Goal: Task Accomplishment & Management: Use online tool/utility

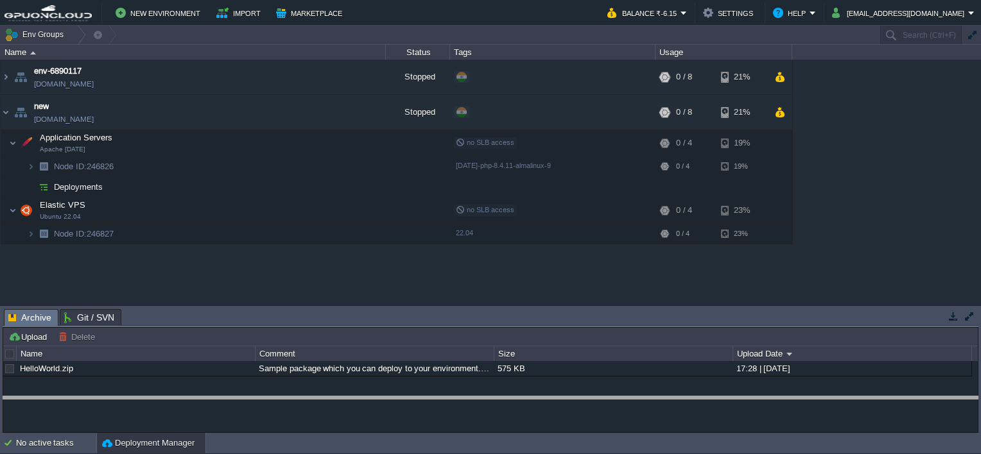
drag, startPoint x: 252, startPoint y: 316, endPoint x: 264, endPoint y: 403, distance: 88.2
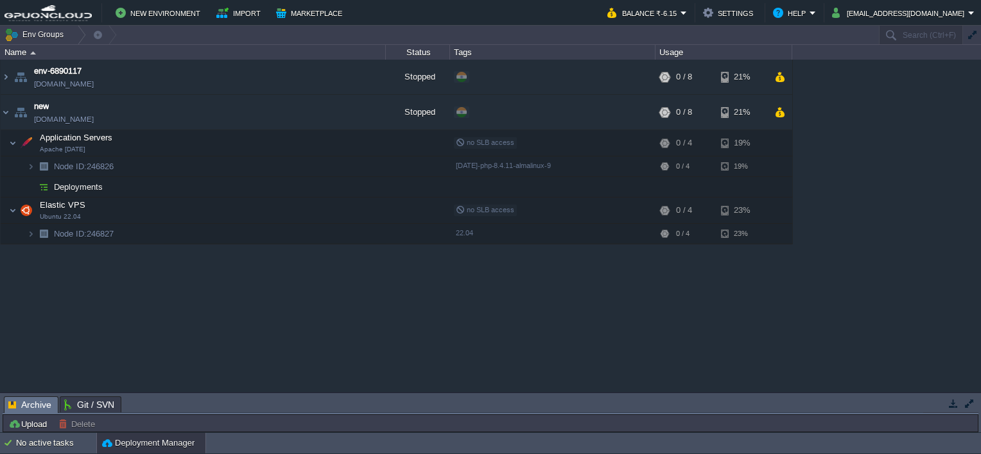
click at [228, 321] on div "env-6890117 [DOMAIN_NAME] Stopped + Add to Env Group RAM 0% CPU 0% 0 / 8 21% ne…" at bounding box center [490, 226] width 981 height 333
click at [135, 13] on button "New Environment" at bounding box center [160, 12] width 89 height 15
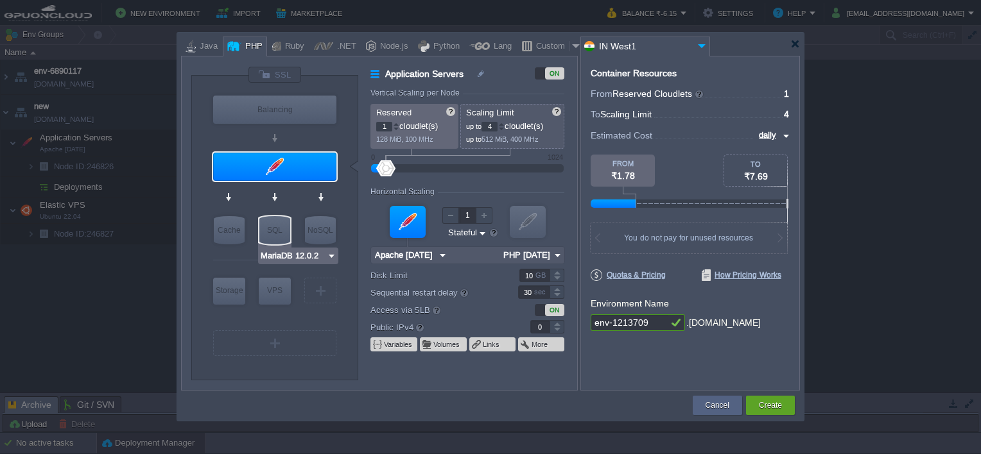
type input "AlmaLinux 9.6"
click at [326, 317] on img at bounding box center [326, 316] width 10 height 13
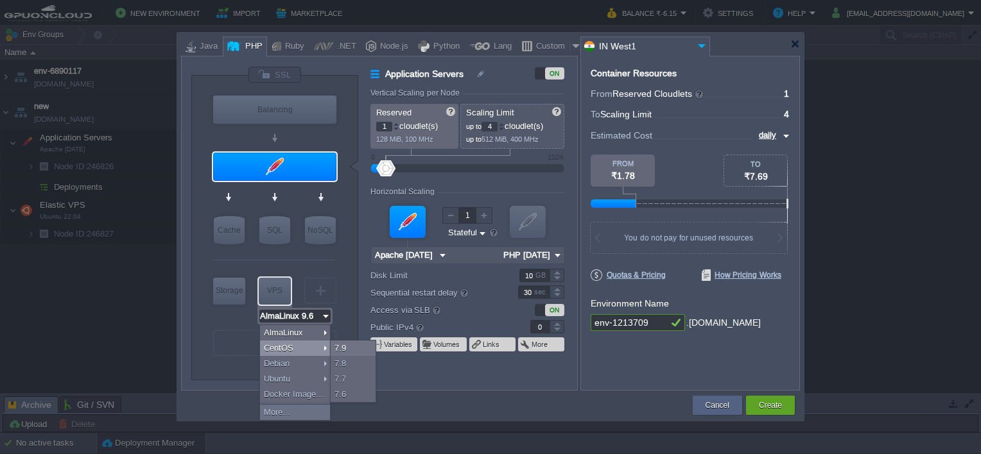
click at [243, 365] on div at bounding box center [274, 366] width 122 height 14
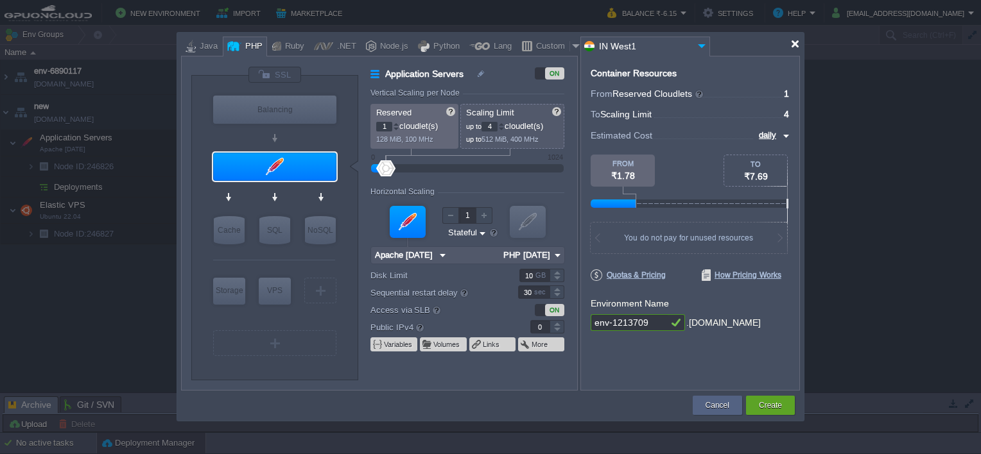
click at [795, 45] on div at bounding box center [795, 44] width 10 height 10
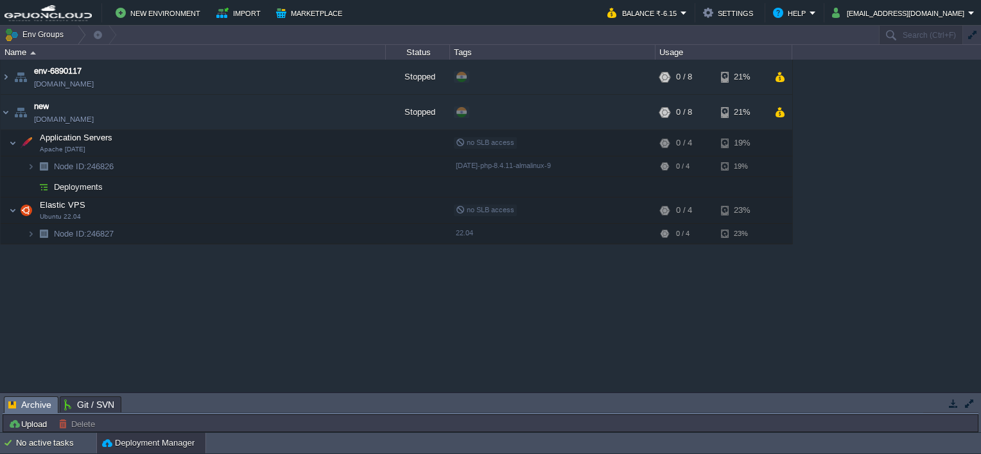
click at [375, 303] on div "env-6890117 env-6890117.in1.gpuoncloud.in Stopped + Add to Env Group RAM 0% CPU…" at bounding box center [490, 226] width 981 height 333
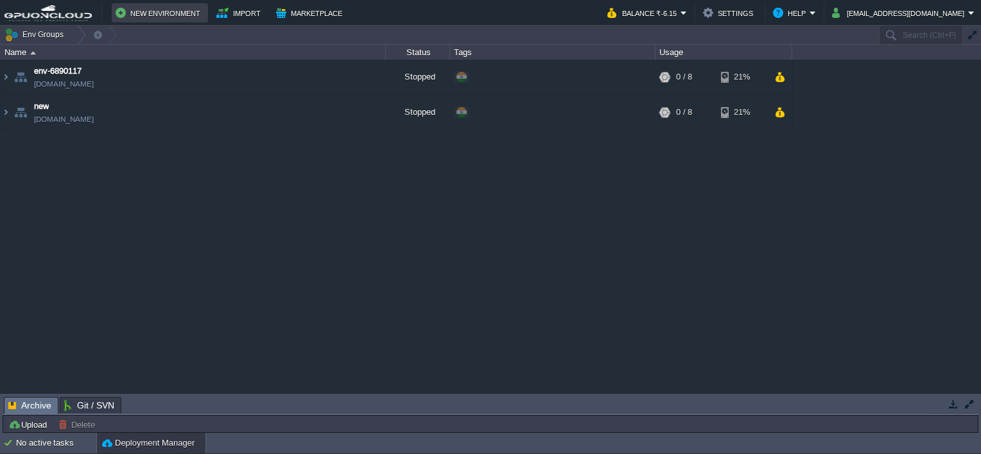
click at [177, 8] on button "New Environment" at bounding box center [160, 12] width 89 height 15
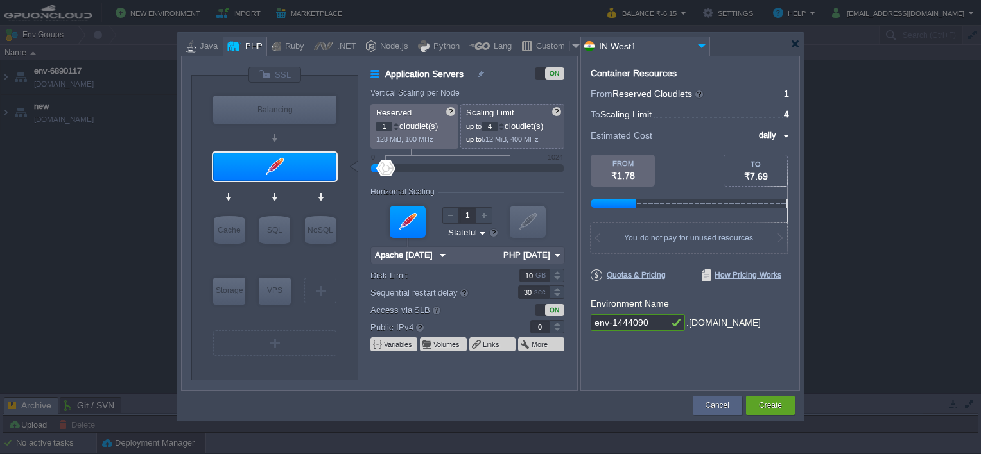
type input "1"
click at [554, 325] on div at bounding box center [556, 323] width 15 height 6
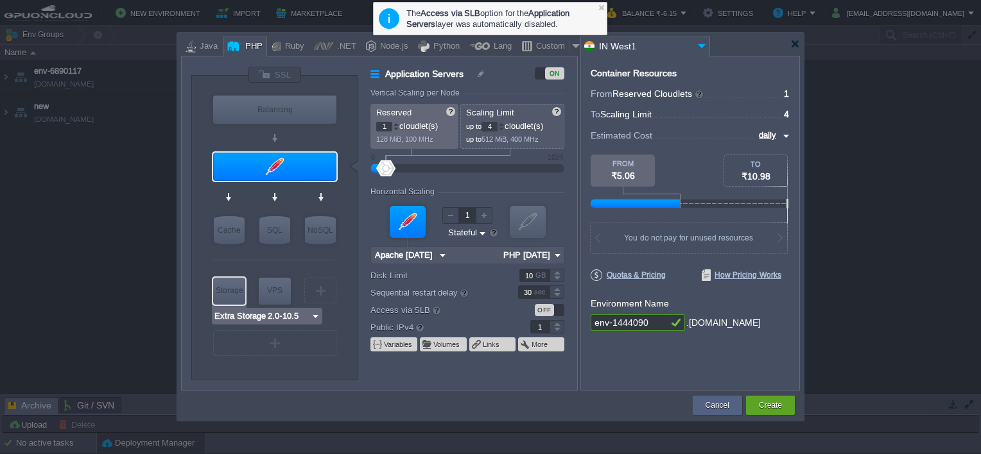
type input "AlmaLinux 9.6"
click at [796, 41] on div at bounding box center [795, 44] width 10 height 10
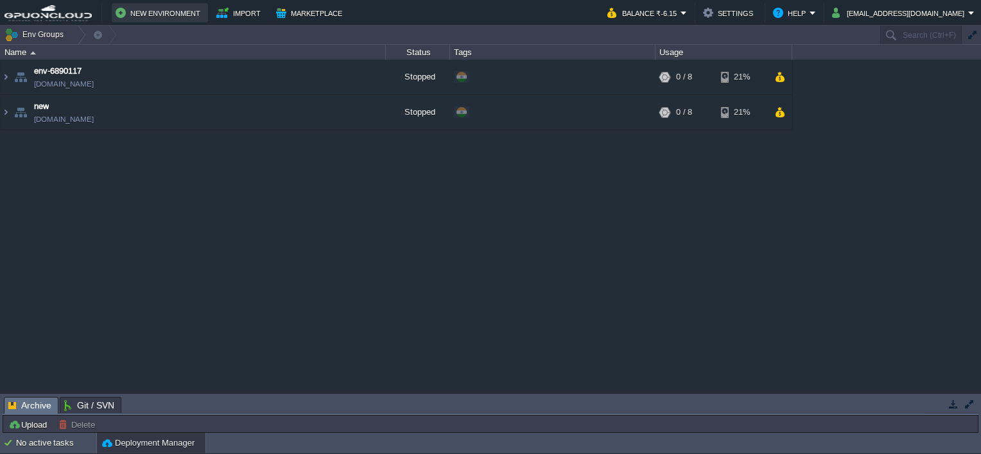
click at [142, 10] on button "New Environment" at bounding box center [160, 12] width 89 height 15
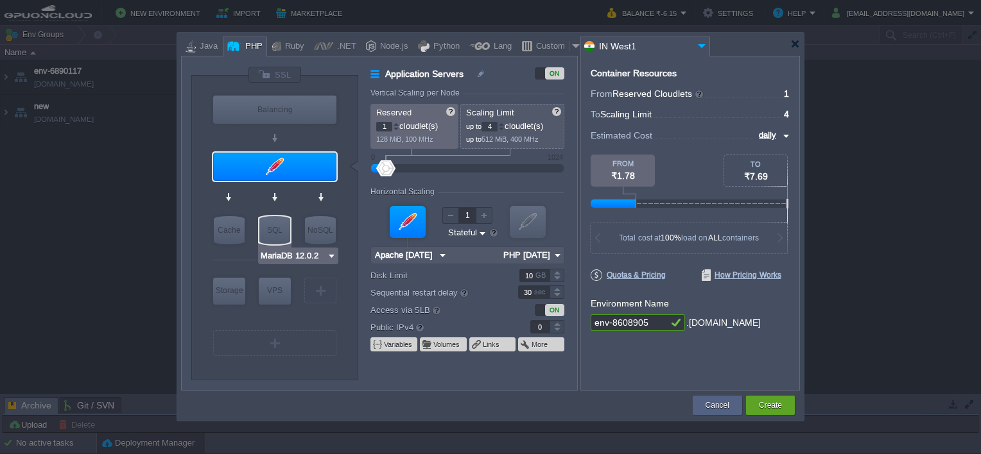
type input "AlmaLinux 9.6"
click at [323, 317] on img at bounding box center [326, 316] width 10 height 13
click at [209, 47] on div "Java" at bounding box center [207, 46] width 22 height 19
type input "Application Servers"
type input "6"
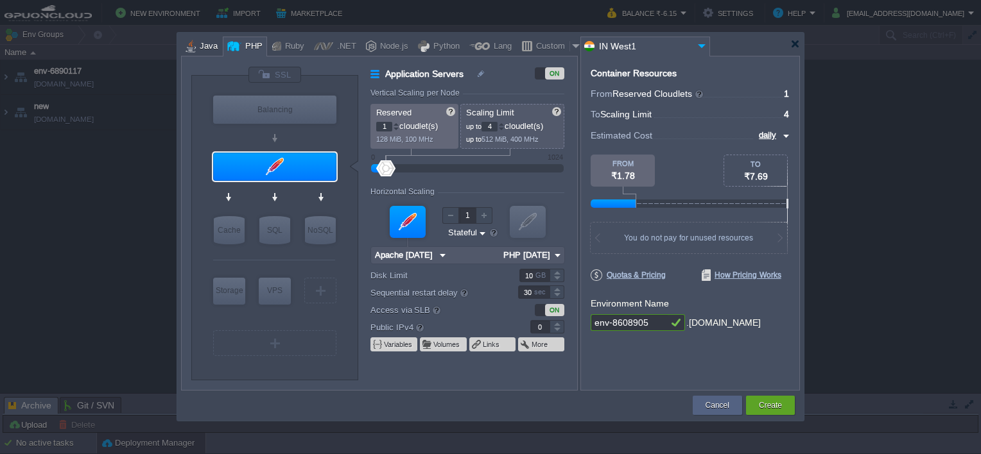
type input "Tomcat 11.0.10"
type input "Oracle OpenJD..."
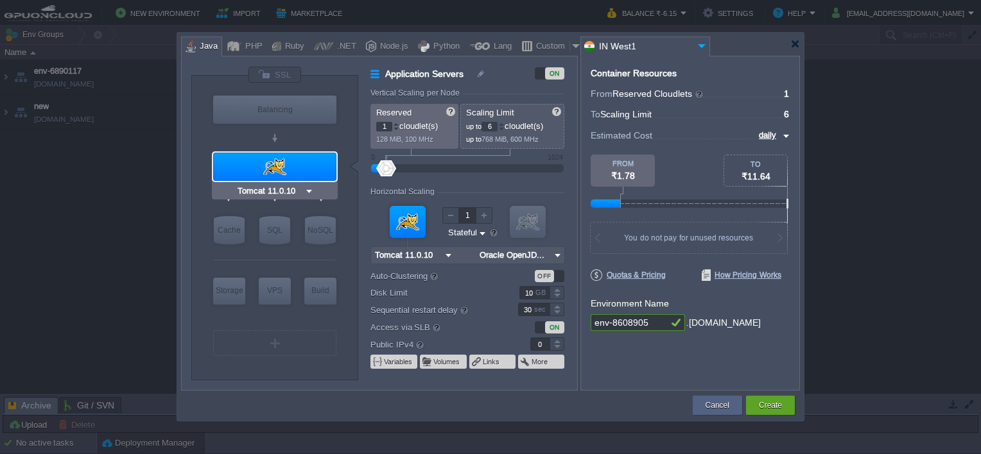
type input "NGINX 1.28.0"
click at [241, 51] on div "PHP" at bounding box center [251, 46] width 21 height 19
type input "Application Servers"
type input "4"
type input "Apache [DATE]"
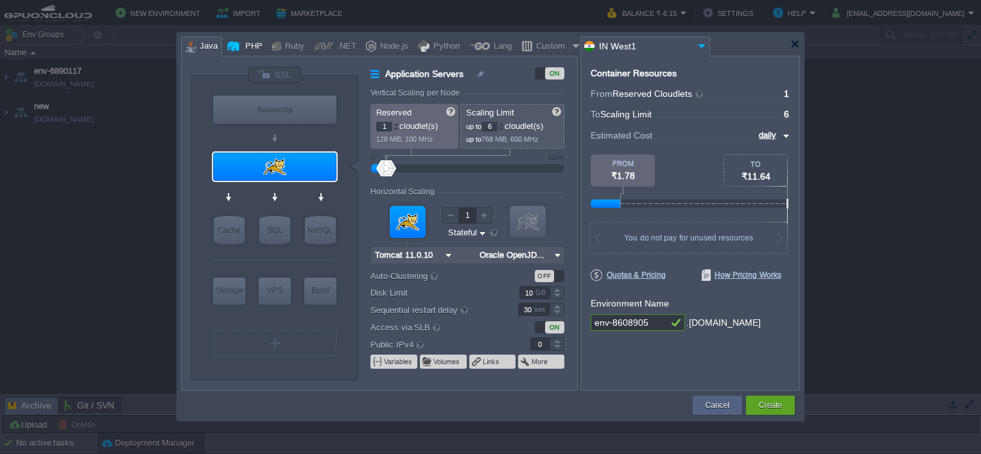
type input "PHP [DATE]"
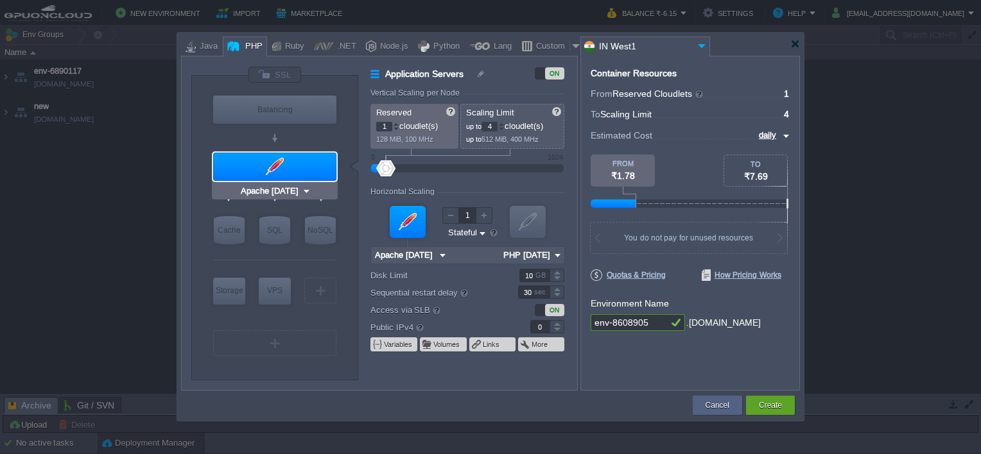
type input "NGINX 1.28.0"
click at [292, 48] on div "Ruby" at bounding box center [292, 46] width 23 height 19
type input "Application Servers"
type input "8"
type input "Apache Ruby 2..."
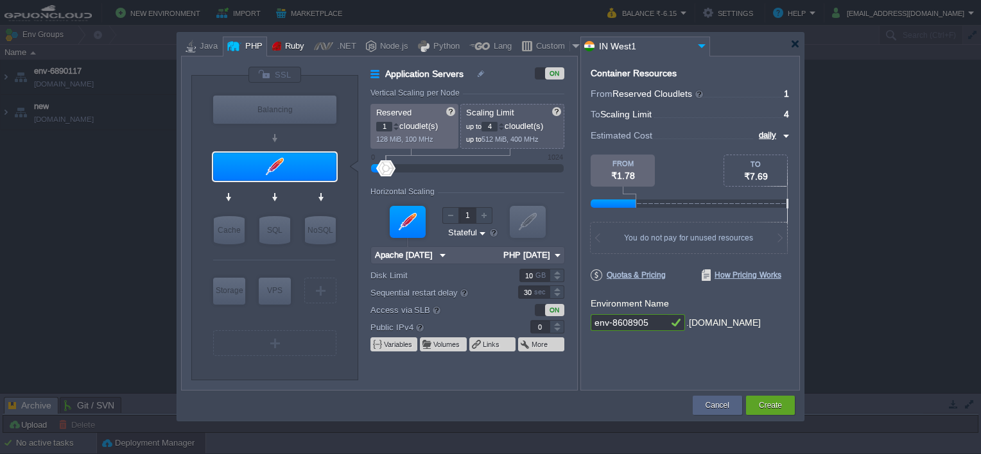
type input "Ruby 3.4.5"
type input "NGINX 1.28.0"
click at [317, 47] on div at bounding box center [323, 46] width 19 height 19
type input "Application Servers"
type input "6"
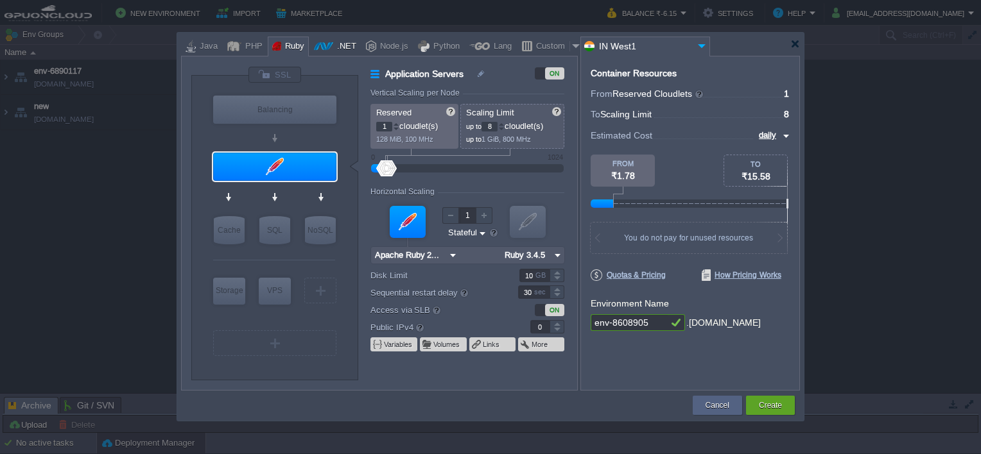
type input ".NET Core 9.0.301"
type input ".NET 9.0.301"
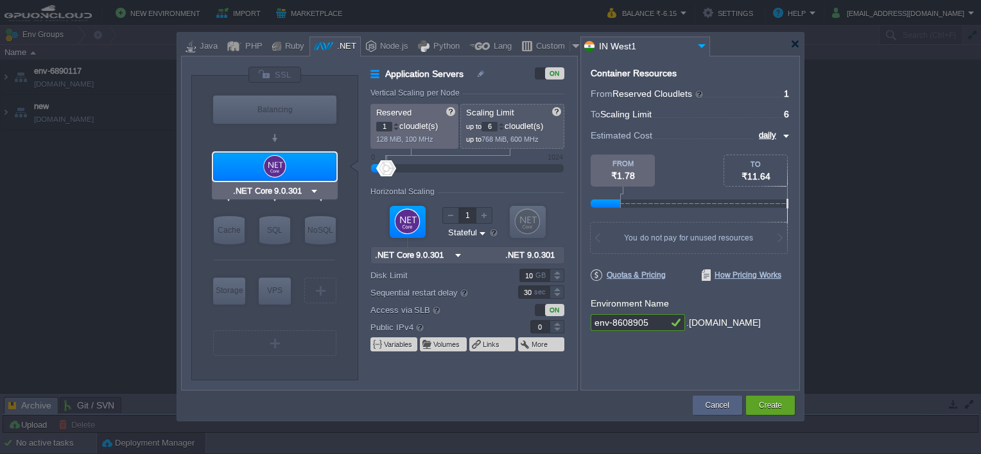
type input "NGINX 1.28.0"
click at [377, 41] on div "Node.js" at bounding box center [392, 46] width 32 height 19
type input "Application Servers"
type input "4"
type input "8"
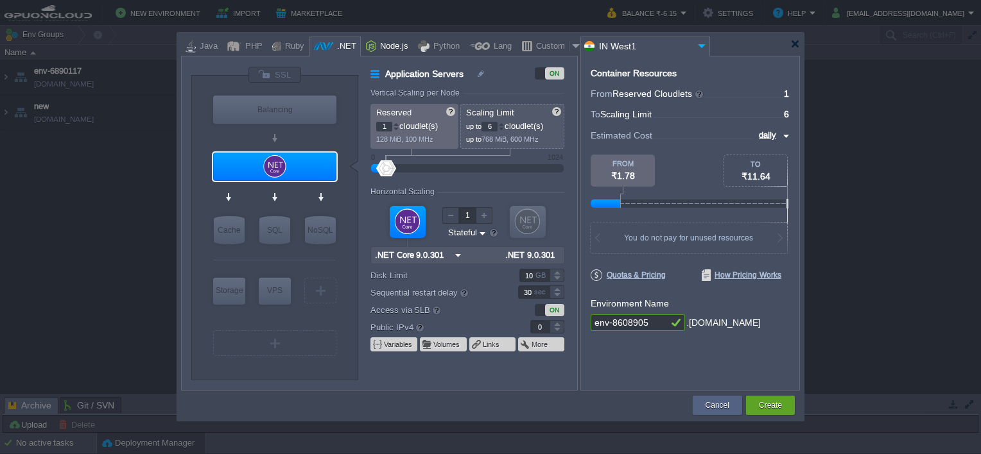
type input "Node.js 24.7.0 LTS"
type input "24.7.0-pm2"
click at [442, 49] on div "Python" at bounding box center [444, 46] width 30 height 19
type input "Application Servers"
type input "1"
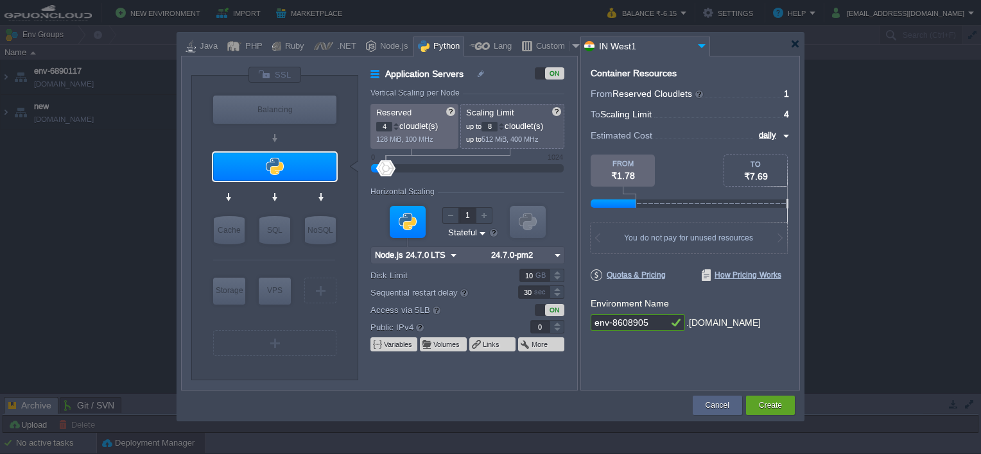
type input "4"
type input "Apache Python..."
type input "Python 3.13.7"
click at [470, 43] on div at bounding box center [479, 46] width 21 height 19
type input "Application Servers"
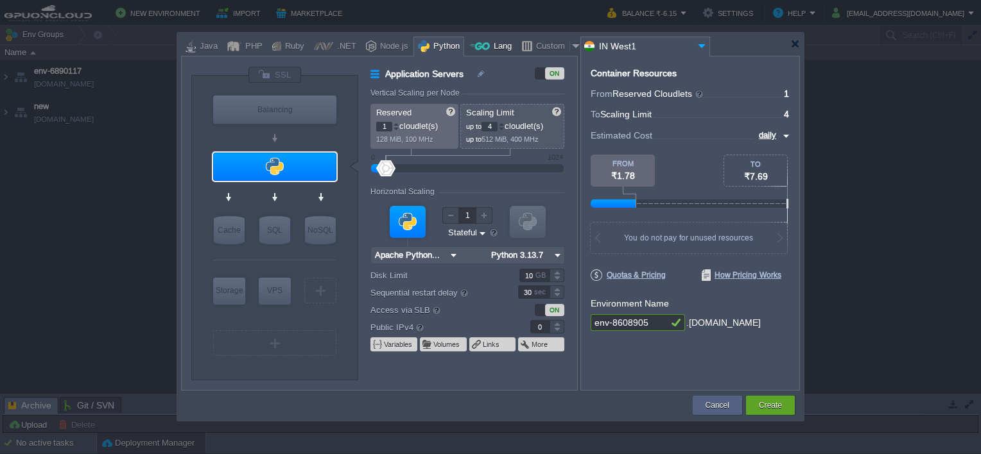
type input "6"
type input "Golang 1.25.0"
type input "1.25.0"
click at [245, 49] on div "PHP" at bounding box center [251, 46] width 21 height 19
type input "Application Servers"
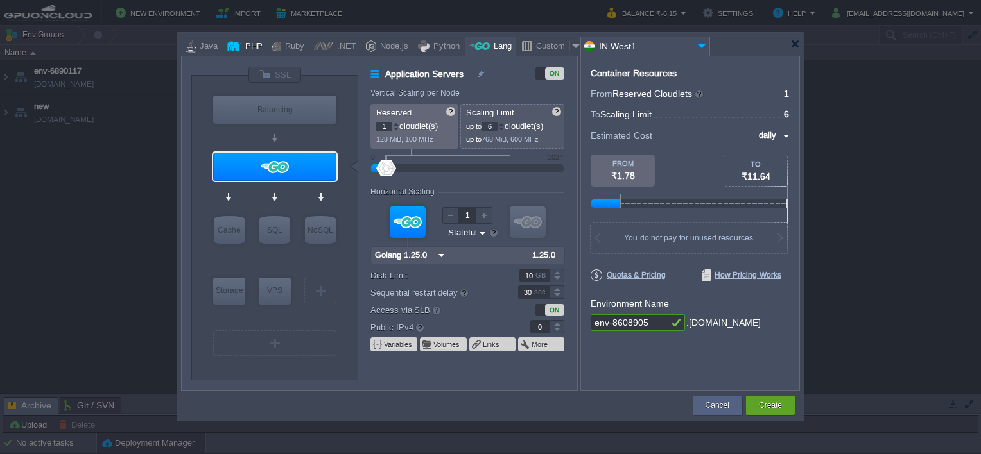
type input "4"
type input "Apache [DATE]"
type input "PHP [DATE]"
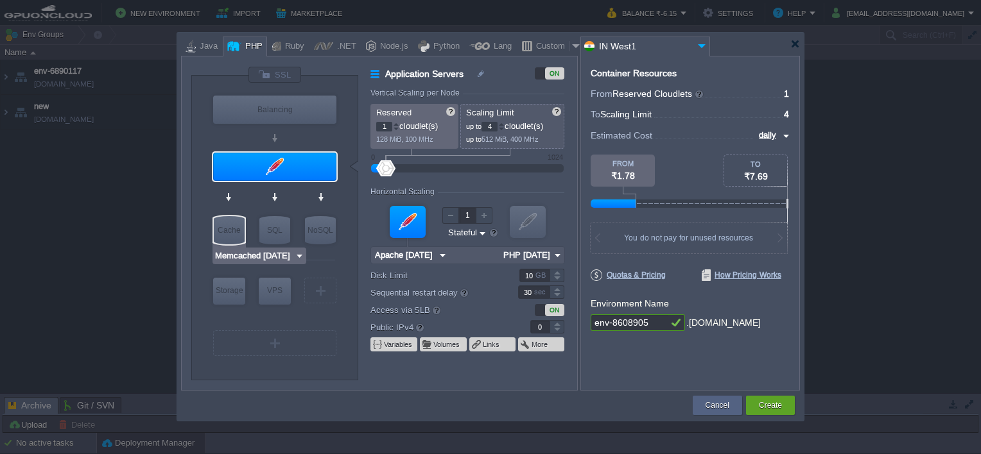
type input "AlmaLinux 9.6"
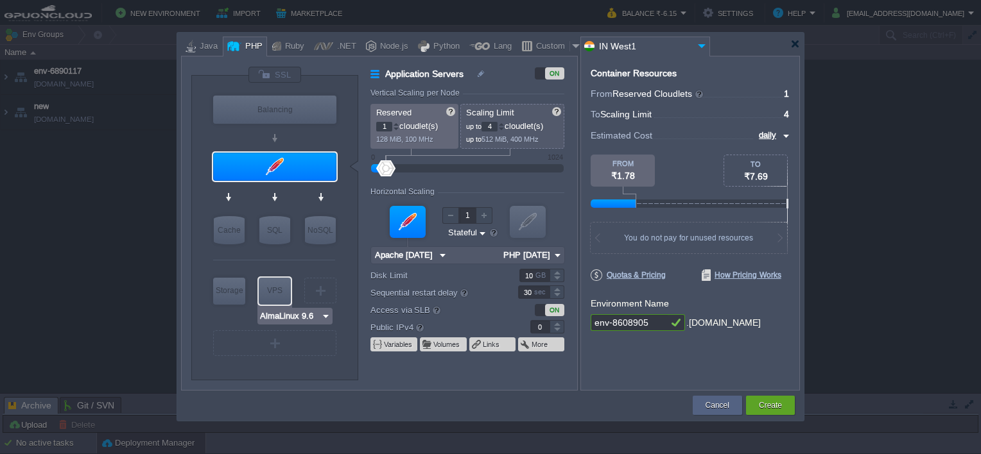
click at [326, 313] on img at bounding box center [326, 316] width 10 height 13
click at [233, 371] on div at bounding box center [274, 366] width 122 height 14
type input "1"
click at [554, 322] on div at bounding box center [556, 323] width 15 height 6
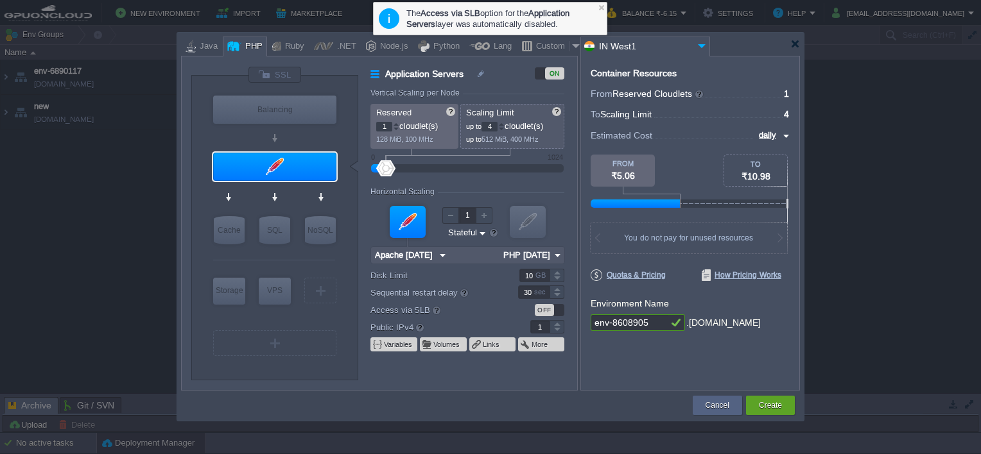
type input "AlmaLinux 9.6"
click at [325, 319] on img at bounding box center [326, 316] width 10 height 13
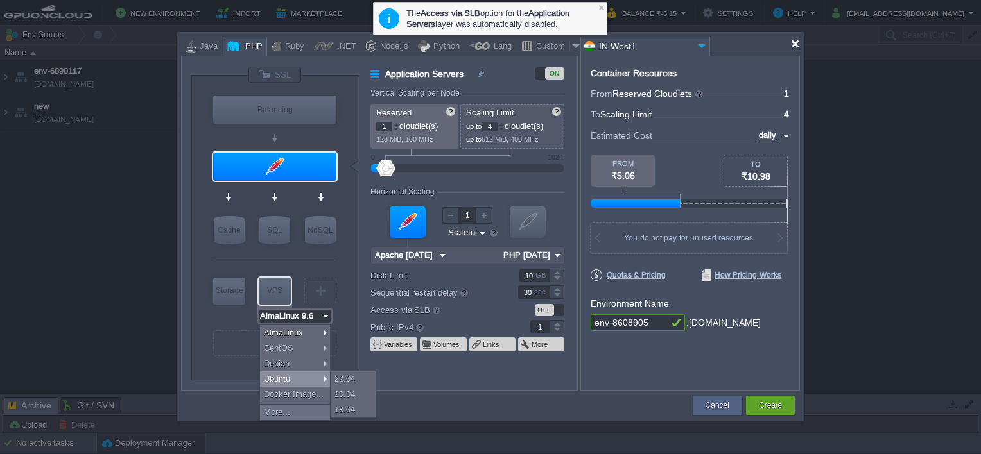
click at [796, 47] on div at bounding box center [795, 44] width 10 height 10
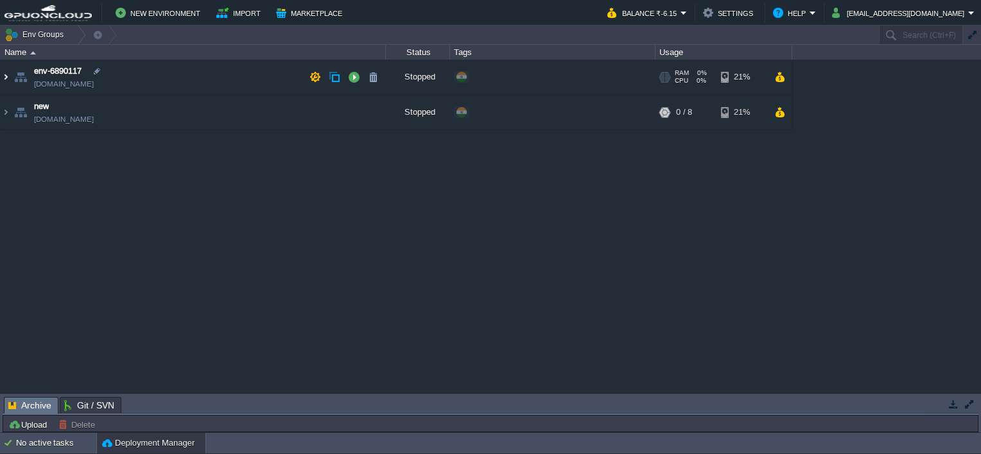
click at [8, 80] on img at bounding box center [6, 77] width 10 height 35
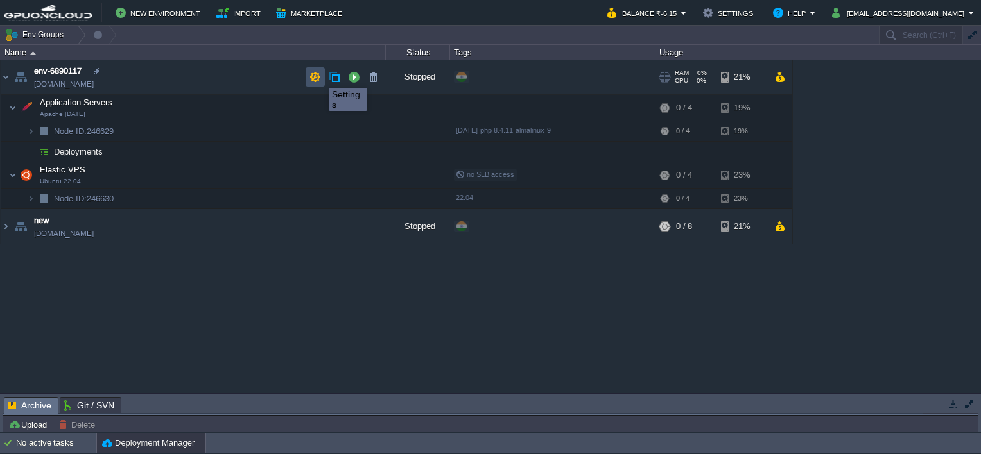
click at [313, 76] on button "button" at bounding box center [315, 77] width 12 height 12
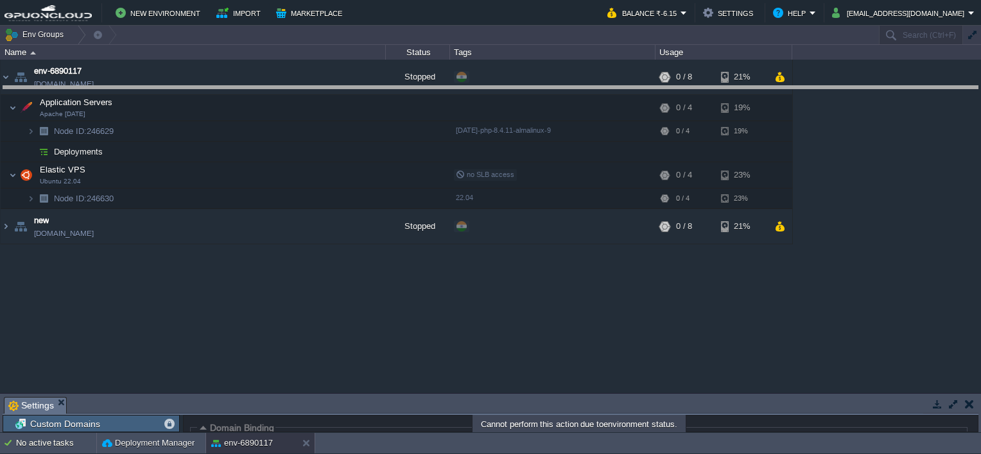
drag, startPoint x: 300, startPoint y: 406, endPoint x: 367, endPoint y: 94, distance: 318.3
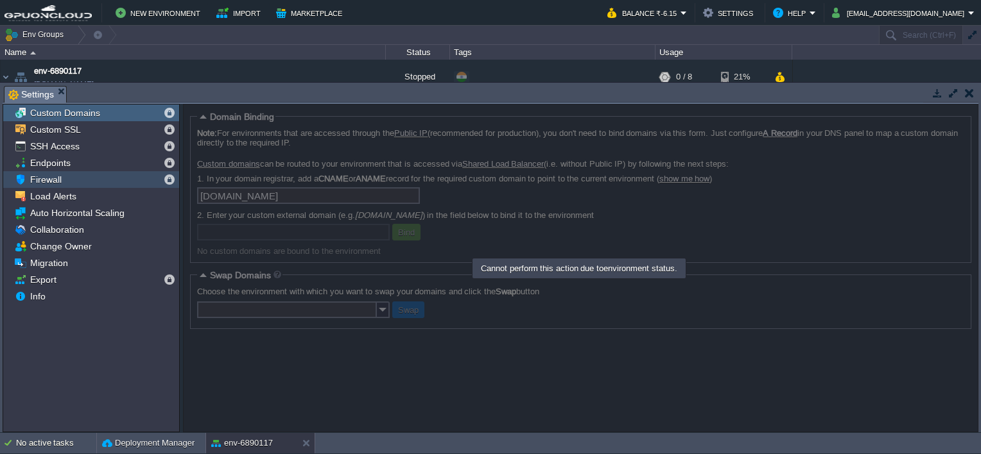
click at [78, 176] on div "Firewall" at bounding box center [91, 179] width 176 height 17
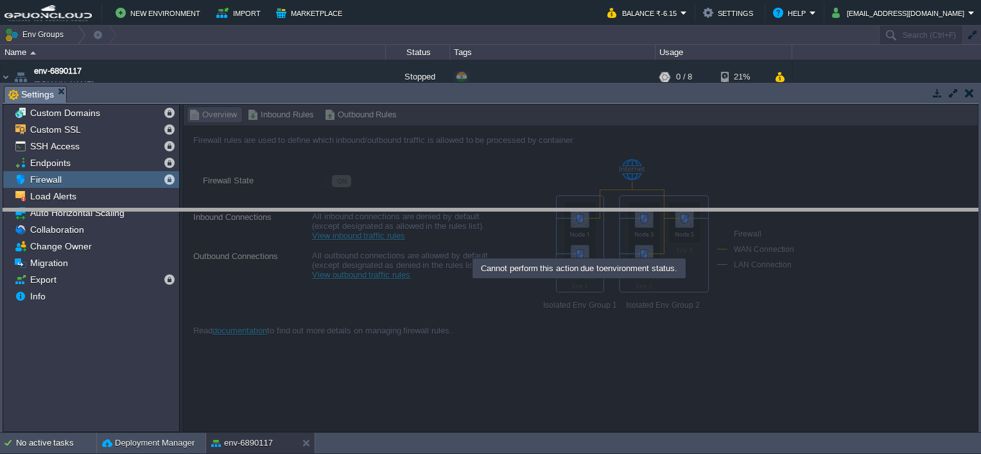
drag, startPoint x: 402, startPoint y: 94, endPoint x: 391, endPoint y: 217, distance: 123.1
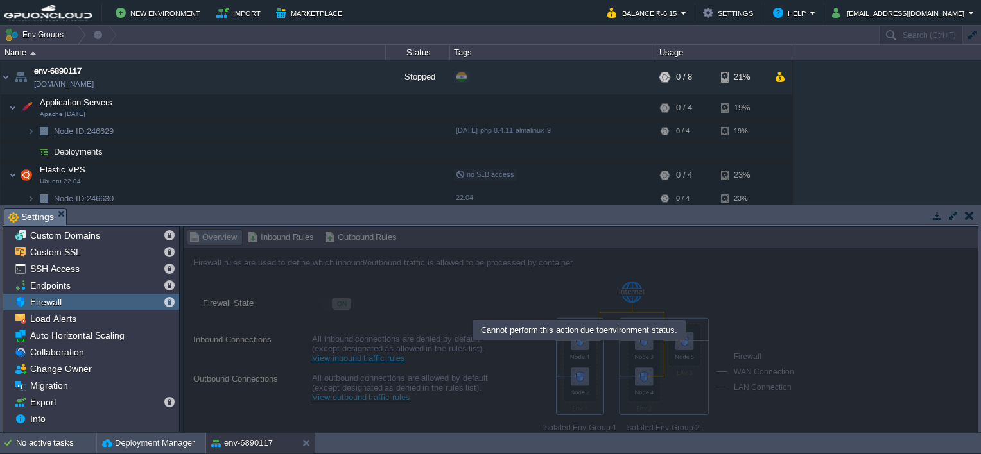
click at [970, 218] on button "button" at bounding box center [969, 216] width 9 height 12
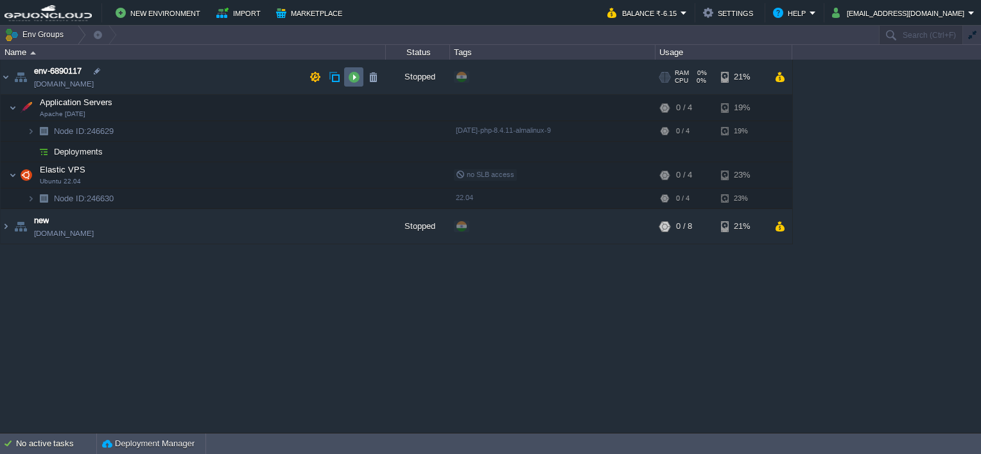
click at [344, 74] on td at bounding box center [353, 76] width 19 height 19
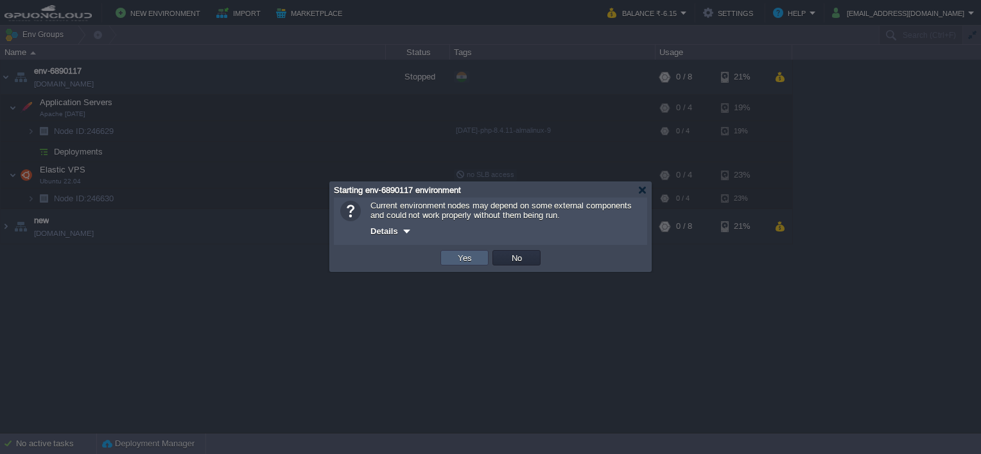
click at [470, 263] on button "Yes" at bounding box center [465, 258] width 22 height 12
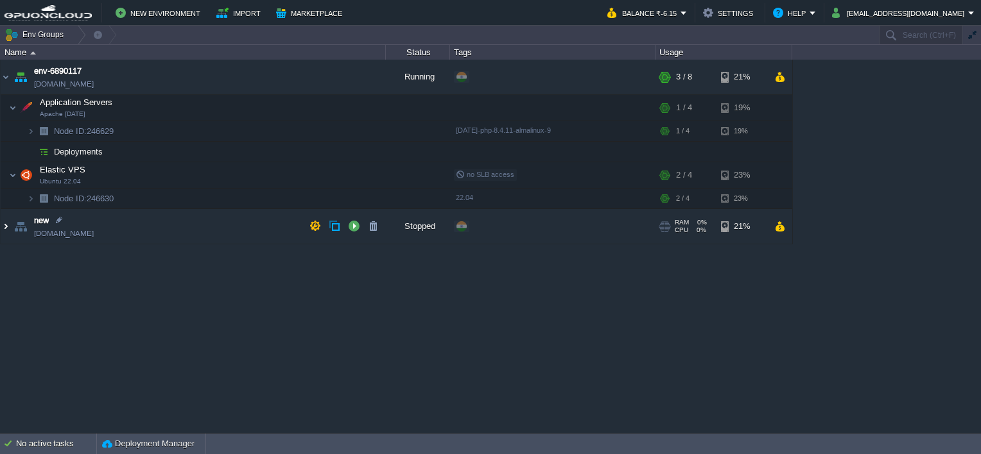
click at [8, 226] on img at bounding box center [6, 226] width 10 height 35
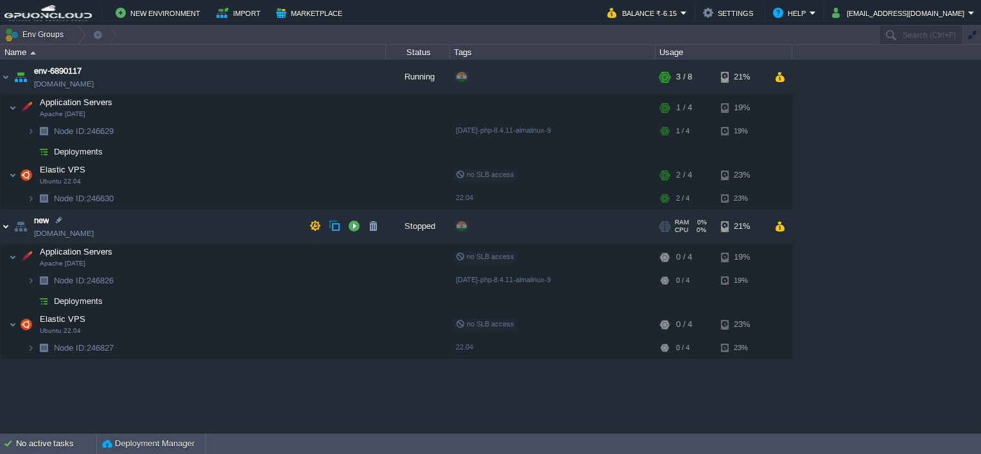
click at [6, 223] on img at bounding box center [6, 226] width 10 height 35
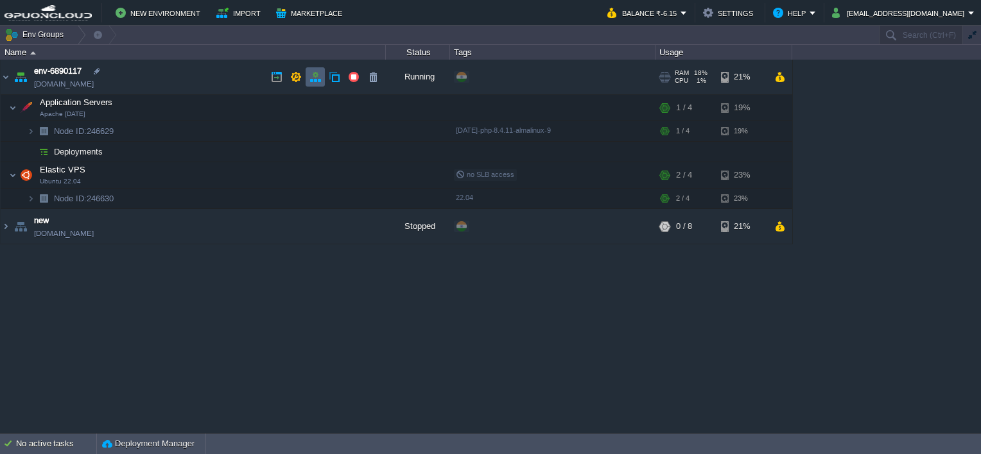
click at [322, 80] on td at bounding box center [314, 76] width 19 height 19
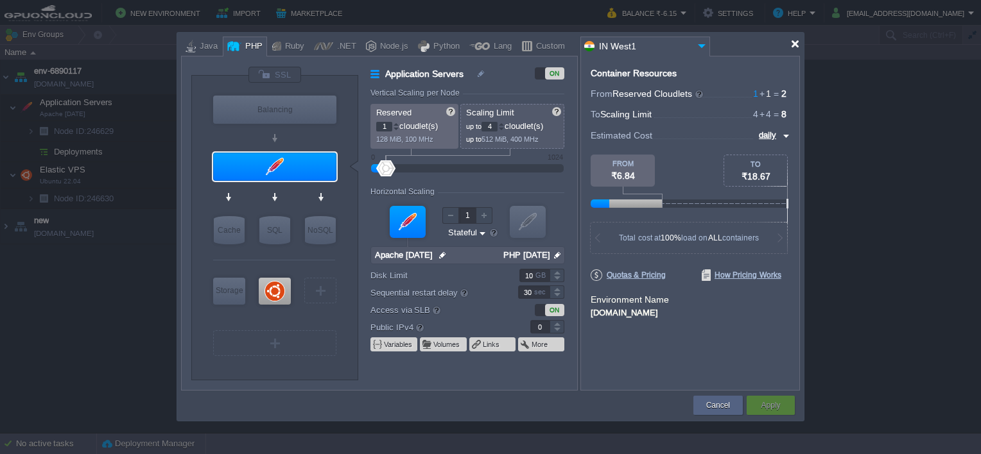
click at [795, 46] on div at bounding box center [795, 44] width 10 height 10
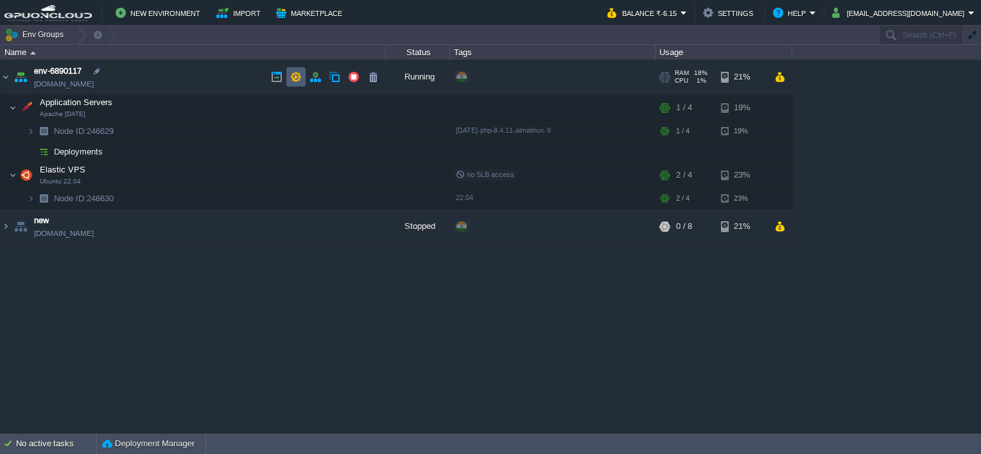
click at [296, 73] on button "button" at bounding box center [296, 77] width 12 height 12
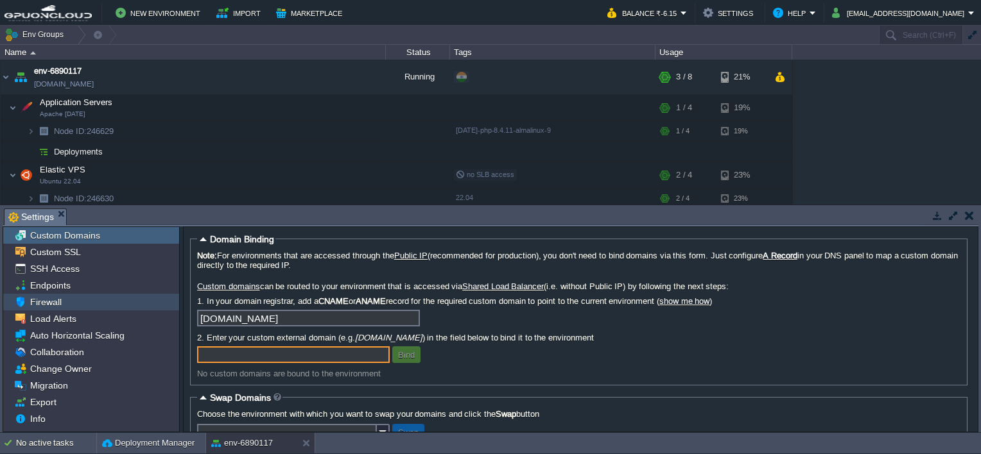
click at [62, 296] on span "Firewall" at bounding box center [46, 302] width 36 height 12
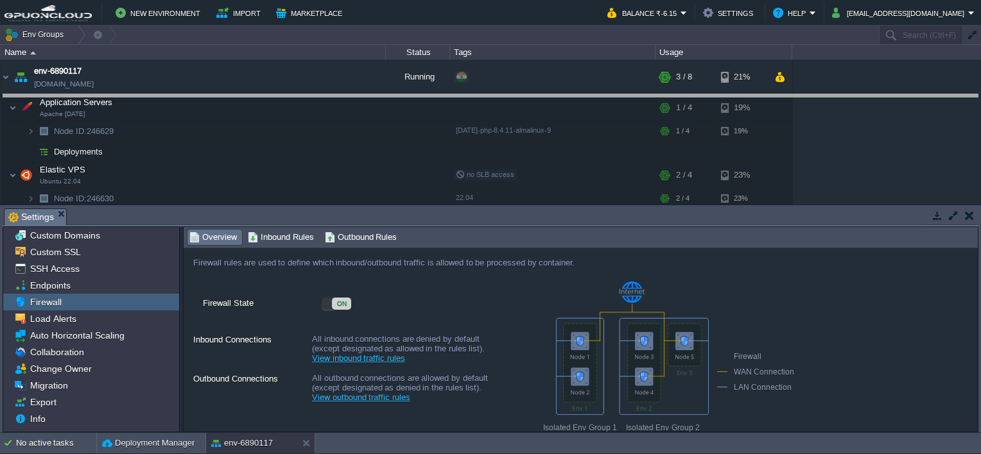
drag, startPoint x: 295, startPoint y: 219, endPoint x: 295, endPoint y: 105, distance: 114.2
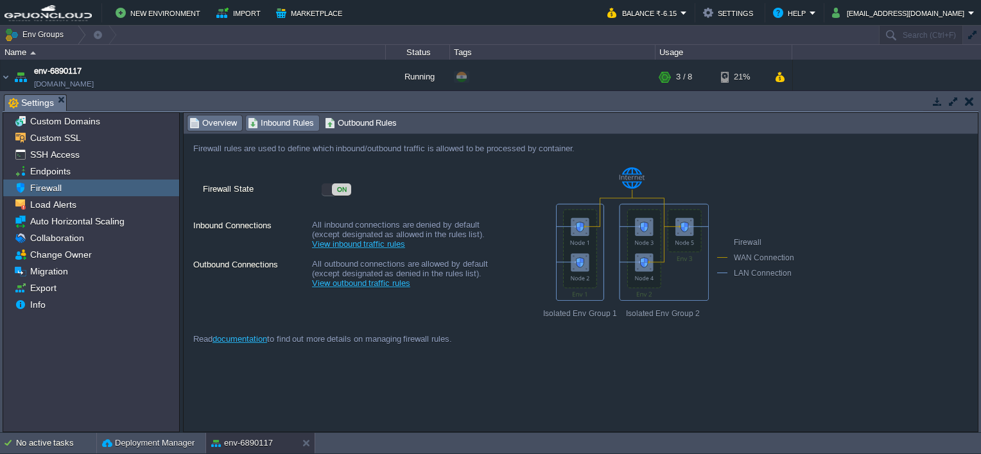
click at [281, 121] on span "Inbound Rules" at bounding box center [281, 123] width 66 height 14
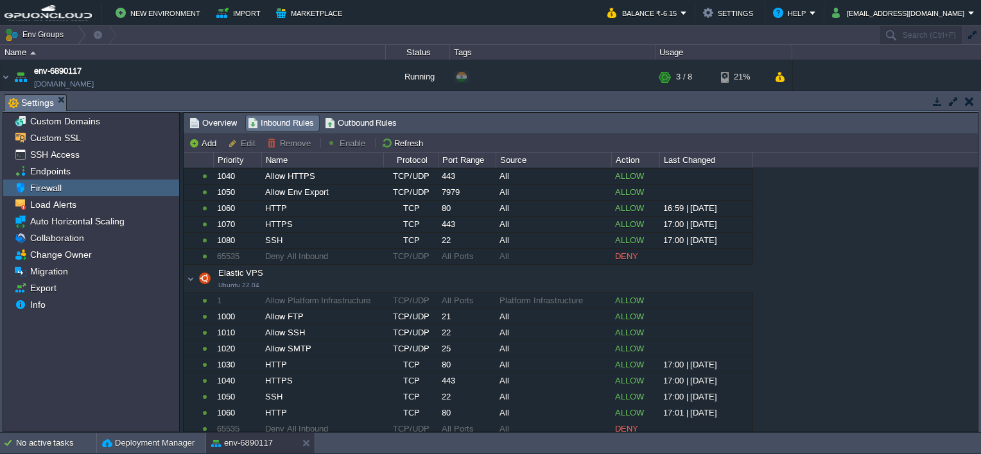
scroll to position [108, 0]
click at [203, 143] on button "Add" at bounding box center [204, 143] width 31 height 12
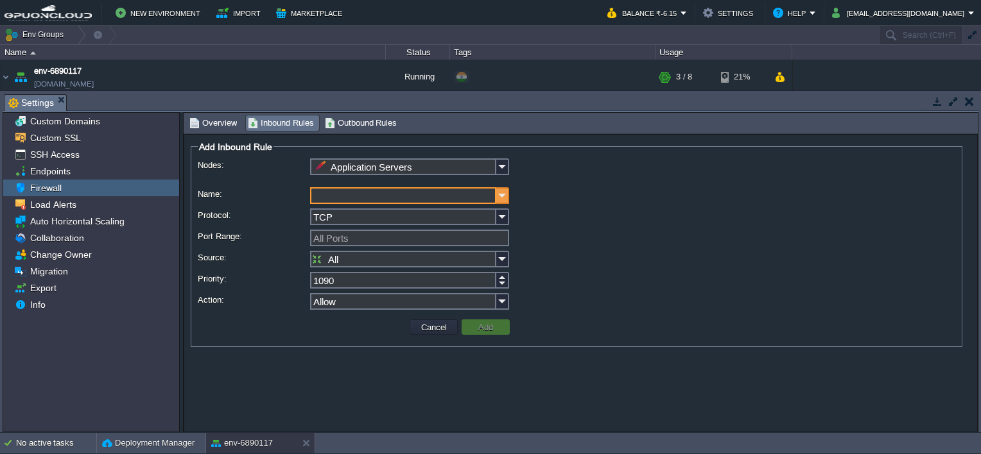
click at [501, 200] on img at bounding box center [502, 195] width 13 height 17
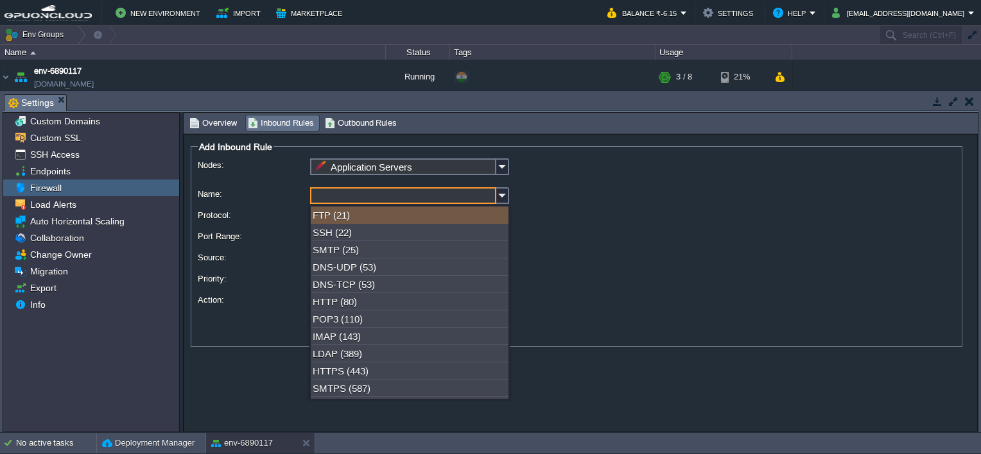
click at [590, 205] on div at bounding box center [576, 196] width 757 height 19
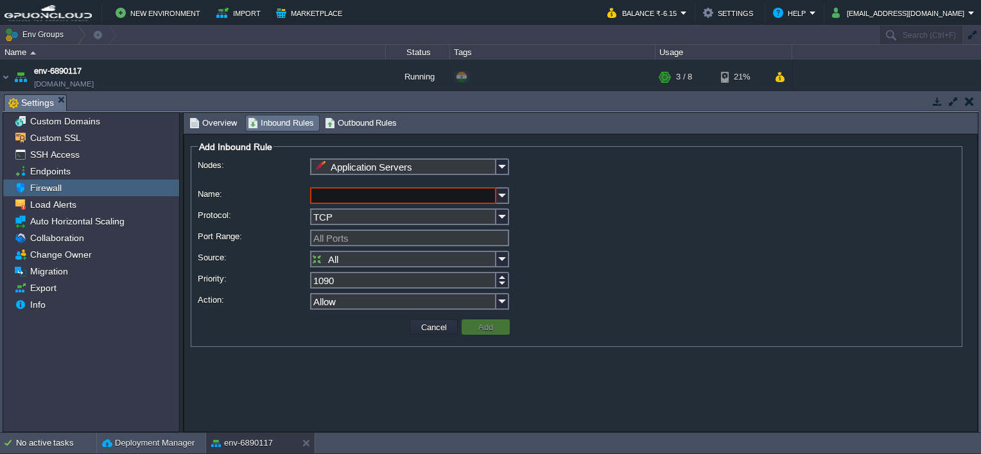
click at [963, 104] on td at bounding box center [969, 101] width 16 height 15
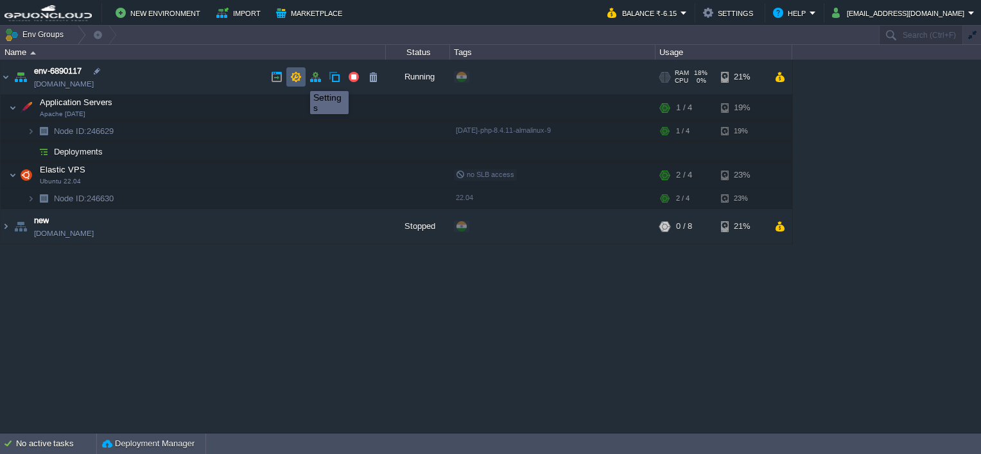
click at [300, 80] on button "button" at bounding box center [296, 77] width 12 height 12
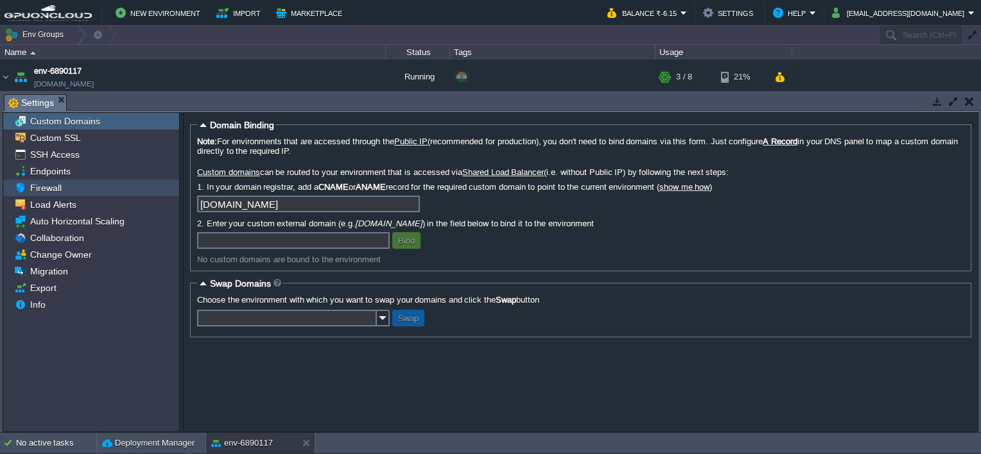
click at [54, 191] on span "Firewall" at bounding box center [46, 188] width 36 height 12
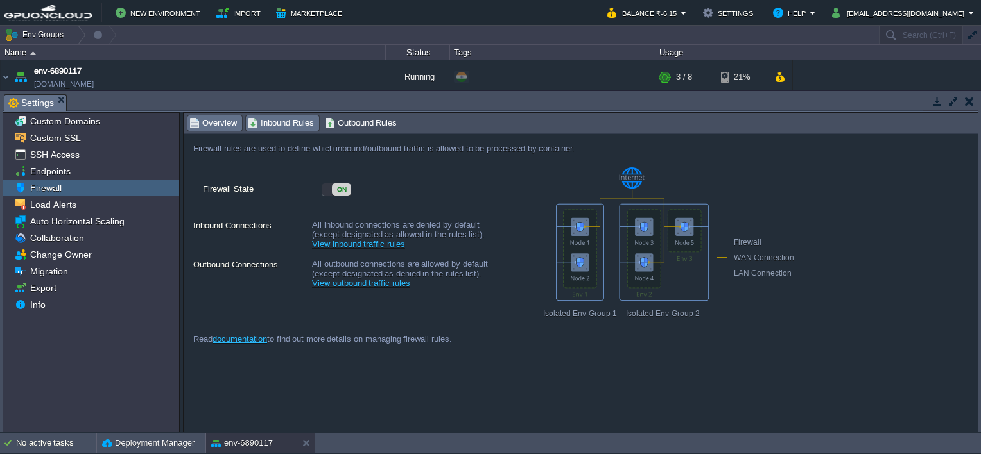
click at [290, 129] on span "Inbound Rules" at bounding box center [281, 123] width 66 height 14
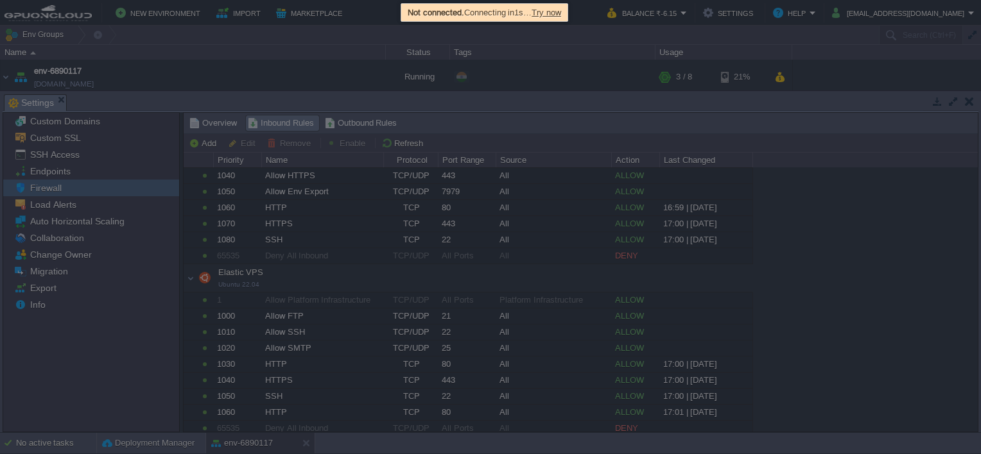
click at [554, 10] on span "Try now" at bounding box center [546, 13] width 30 height 10
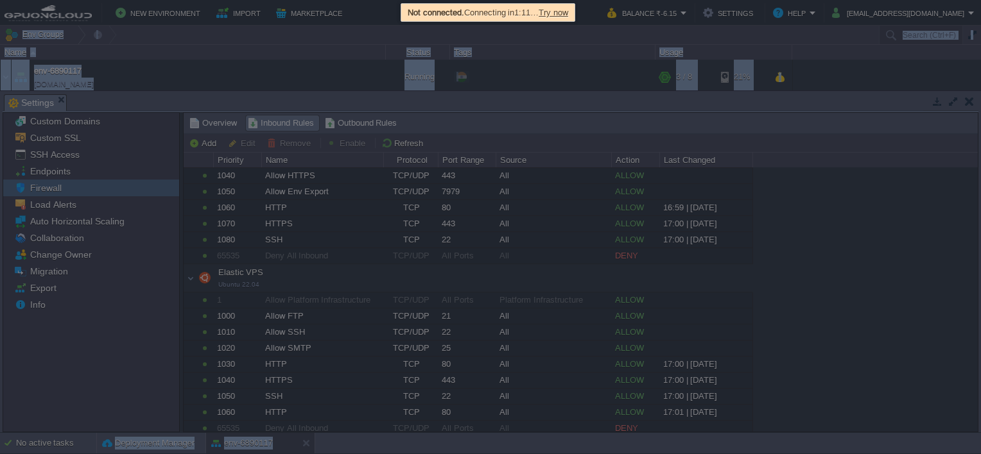
click at [0, 347] on html "New Environment Import Marketplace Bonus ₹0.00 Upgrade Account Balance ₹-6.15 S…" at bounding box center [490, 227] width 981 height 454
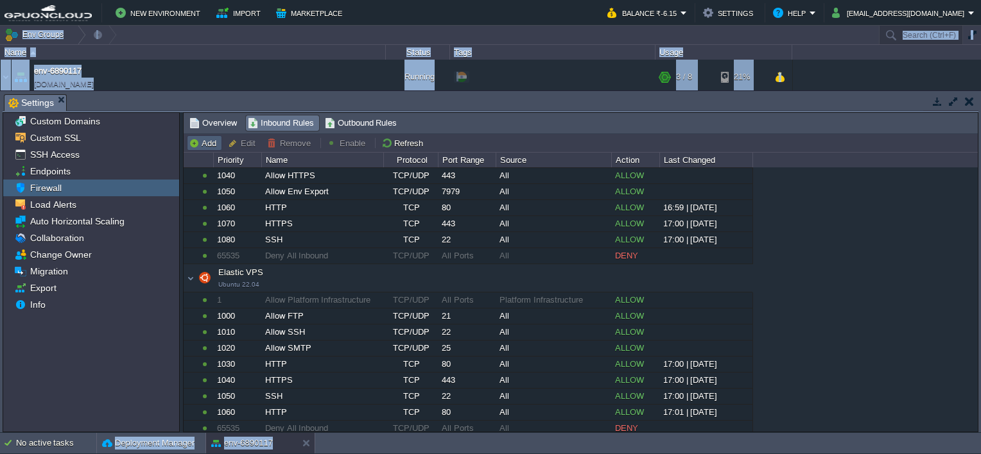
click at [203, 146] on button "Add" at bounding box center [204, 143] width 31 height 12
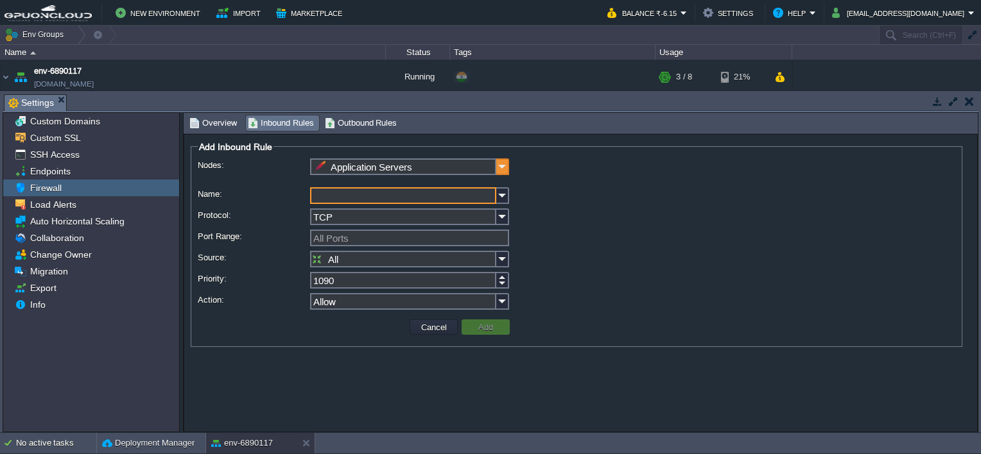
click at [503, 170] on img at bounding box center [502, 167] width 13 height 17
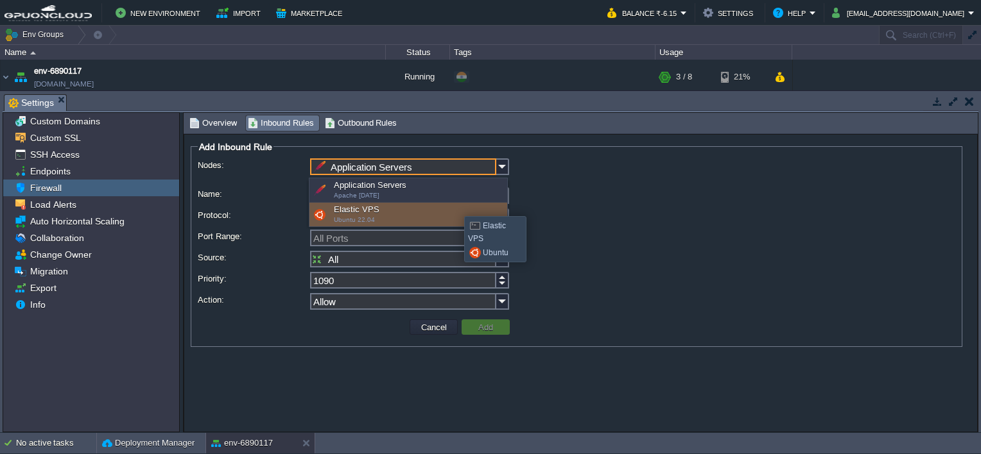
click at [454, 205] on div "Elastic VPS Ubuntu 22.04" at bounding box center [408, 215] width 198 height 24
type input "Elastic VPS"
type input "1070"
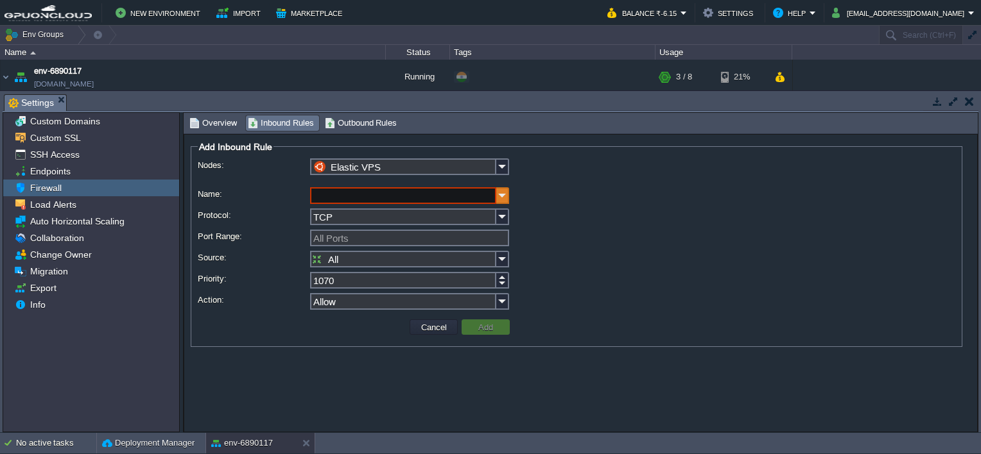
click at [499, 198] on img at bounding box center [502, 195] width 13 height 17
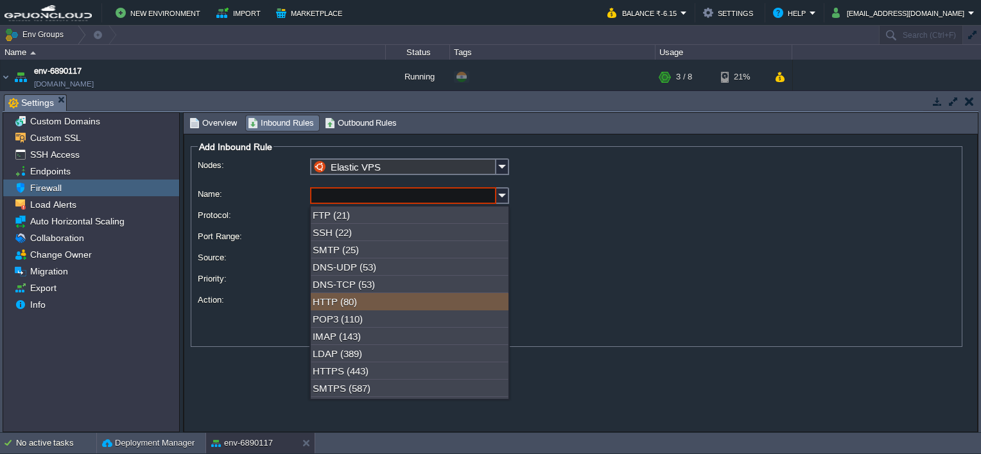
click at [379, 309] on div "HTTP (80)" at bounding box center [410, 301] width 198 height 17
type input "HTTP"
type input "80"
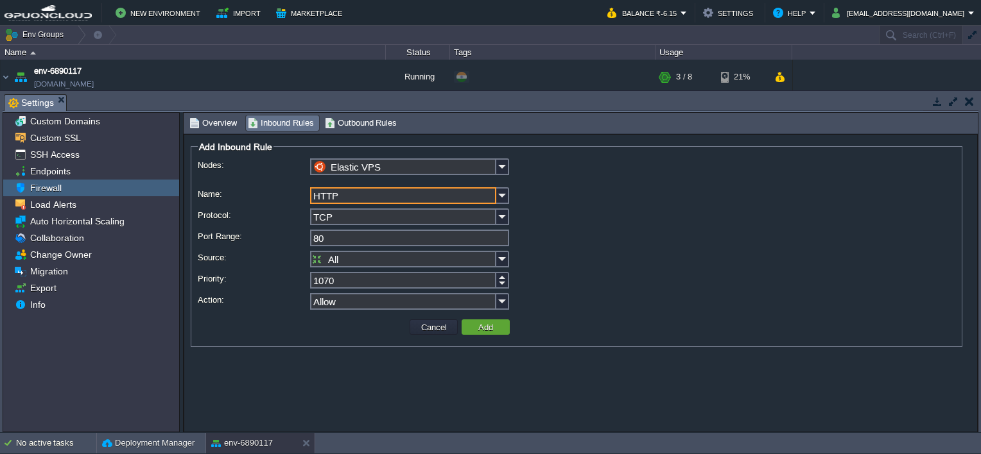
click at [965, 99] on button "button" at bounding box center [969, 102] width 9 height 12
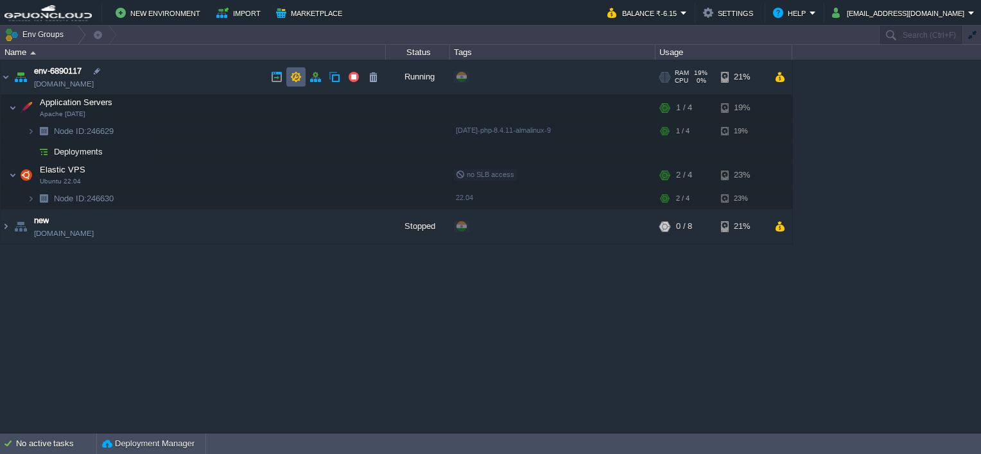
click at [298, 74] on button "button" at bounding box center [296, 77] width 12 height 12
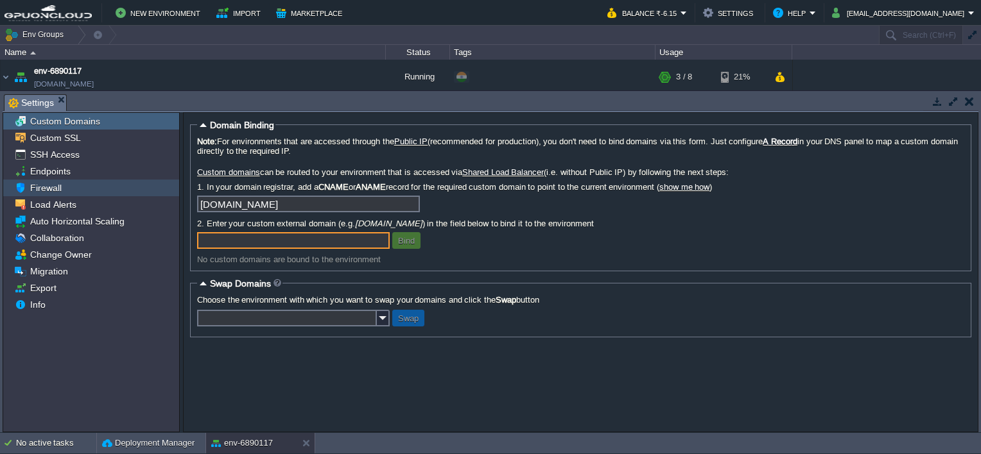
click at [95, 180] on div "Firewall" at bounding box center [91, 188] width 176 height 17
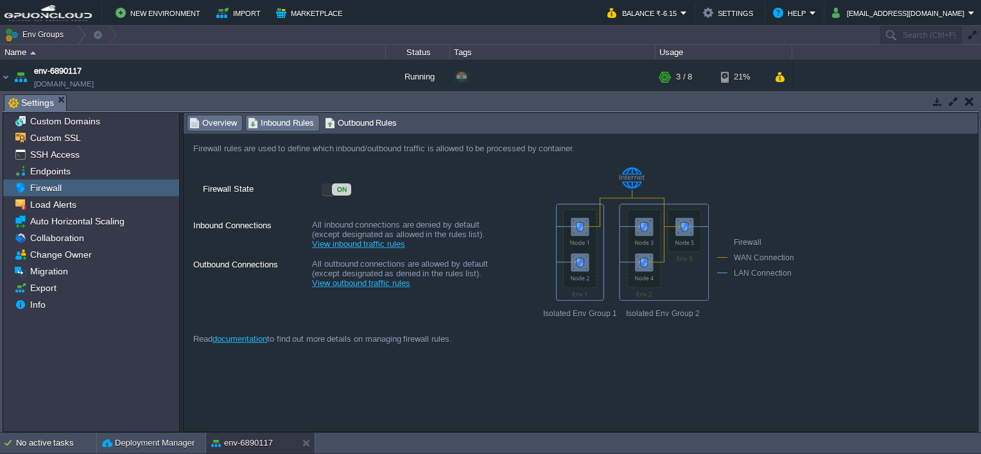
click at [270, 118] on span "Inbound Rules" at bounding box center [281, 123] width 66 height 14
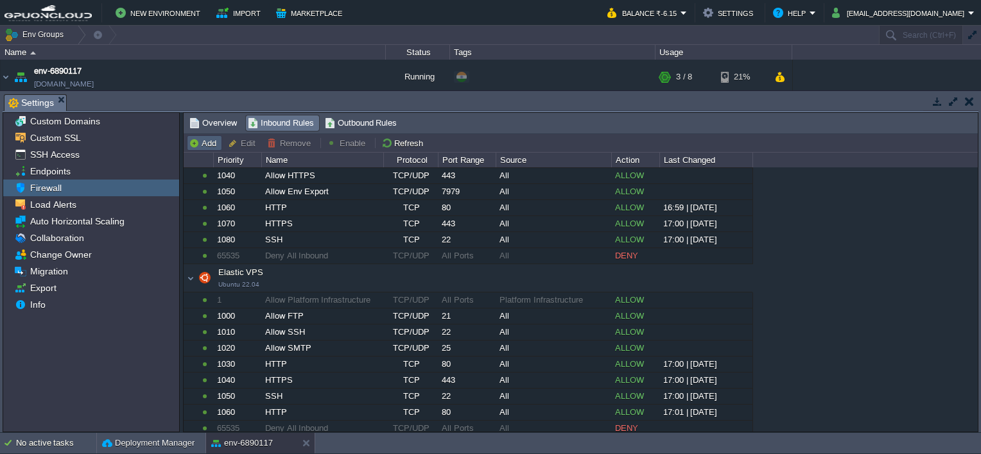
click at [202, 142] on button "Add" at bounding box center [204, 143] width 31 height 12
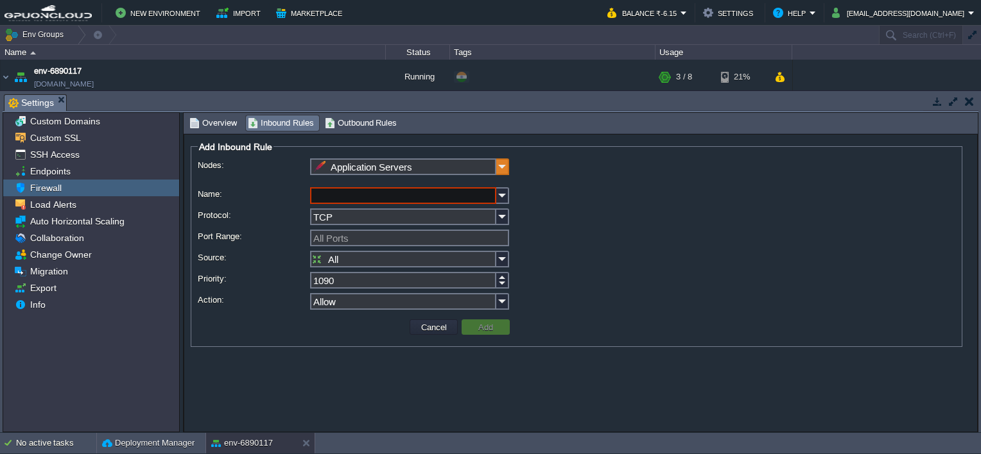
click at [501, 169] on img at bounding box center [502, 167] width 13 height 17
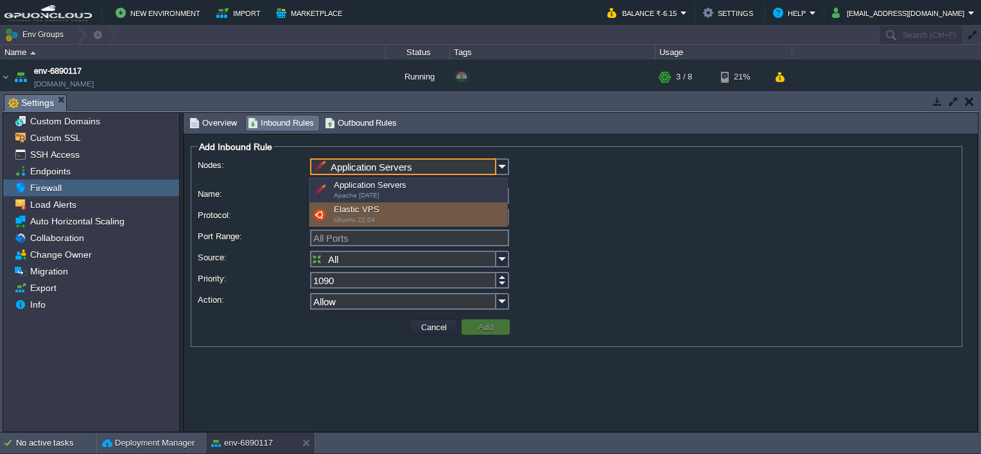
click at [410, 213] on div "Elastic VPS Ubuntu 22.04" at bounding box center [408, 215] width 198 height 24
type input "Elastic VPS"
type input "1070"
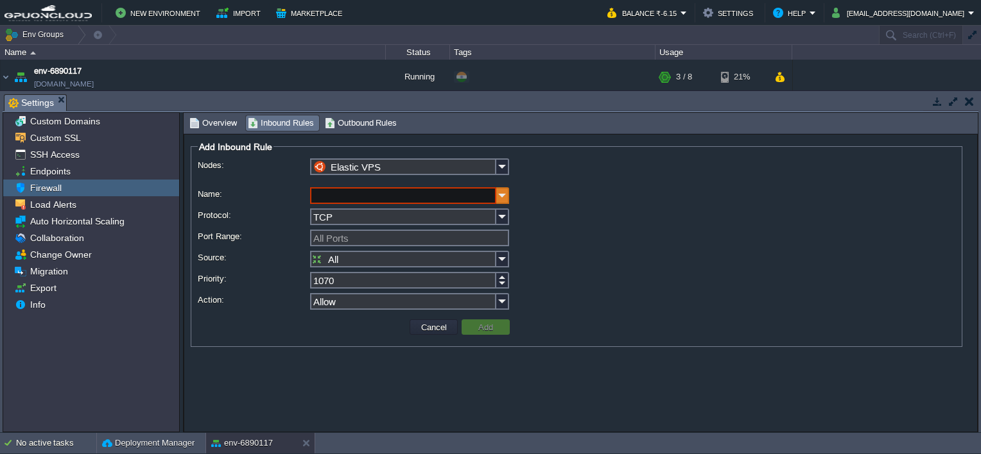
click at [501, 193] on img at bounding box center [502, 195] width 13 height 17
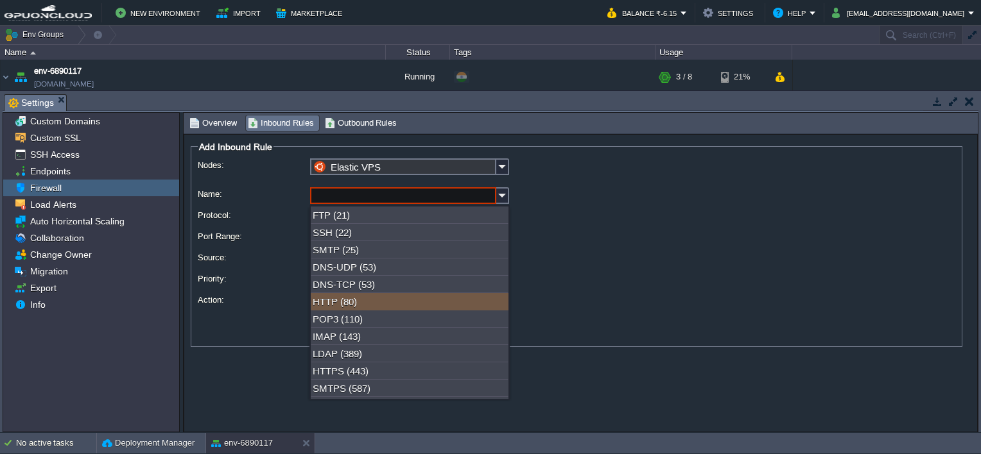
click at [345, 303] on div "HTTP (80)" at bounding box center [410, 301] width 198 height 17
type input "HTTP"
type input "80"
